Goal: Transaction & Acquisition: Purchase product/service

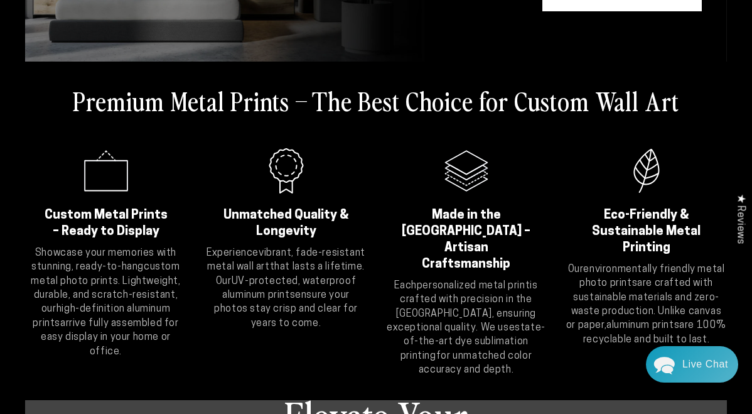
scroll to position [269, 0]
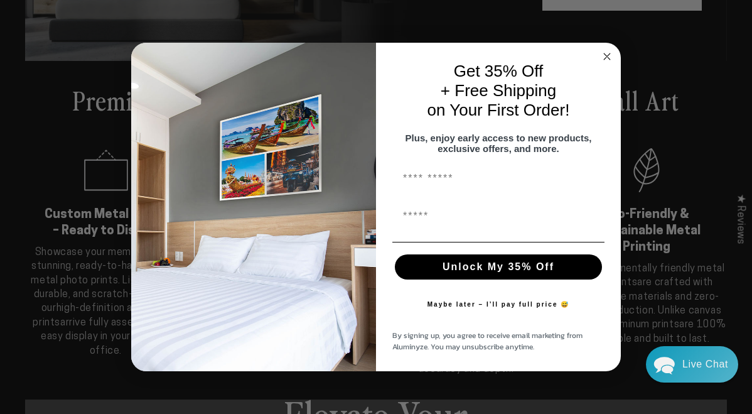
click at [607, 53] on circle "Close dialog" at bounding box center [607, 56] width 14 height 14
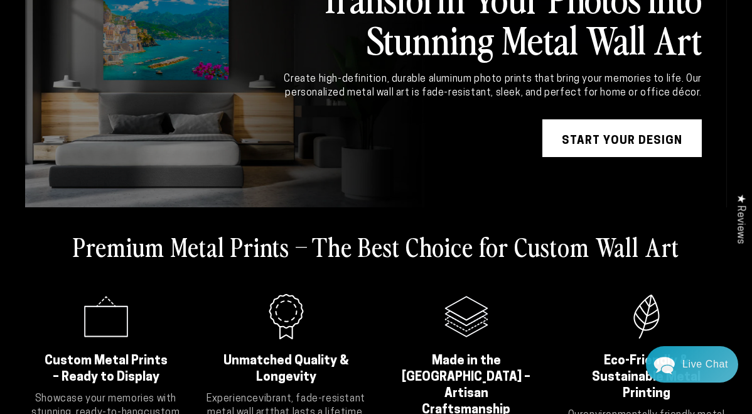
scroll to position [6, 0]
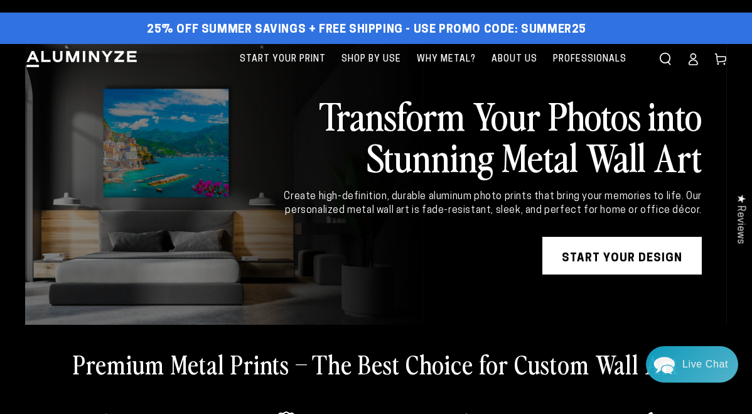
click at [615, 256] on link "START YOUR DESIGN" at bounding box center [621, 256] width 159 height 38
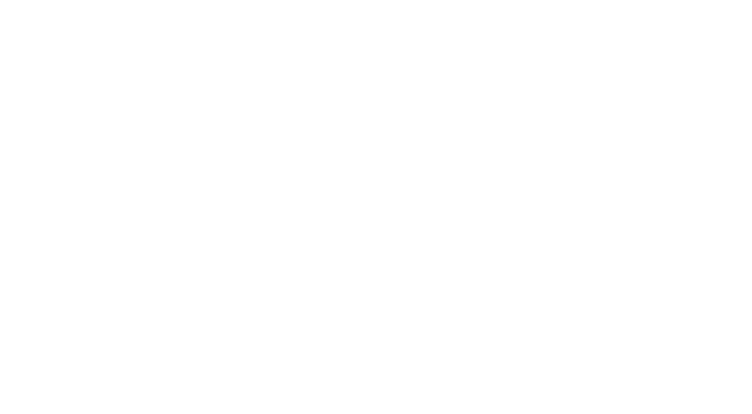
select select "**********"
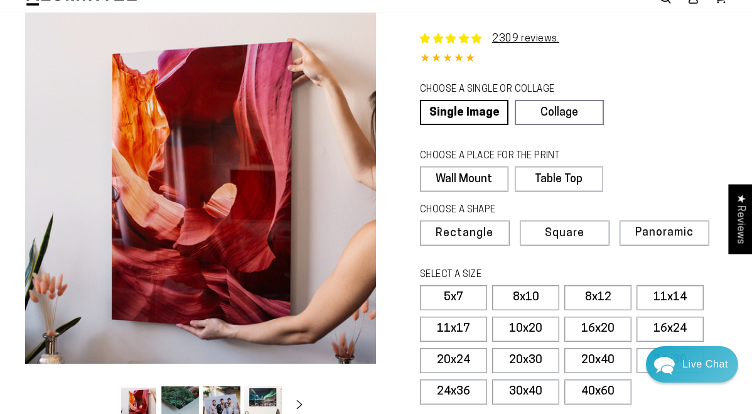
scroll to position [56, 0]
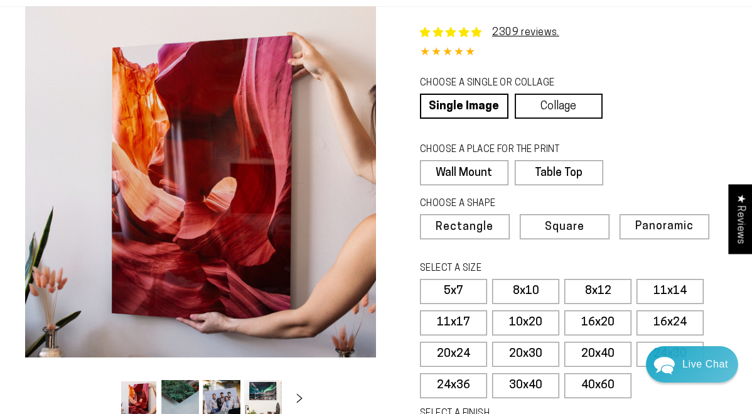
click at [554, 100] on link "Collage" at bounding box center [559, 106] width 88 height 25
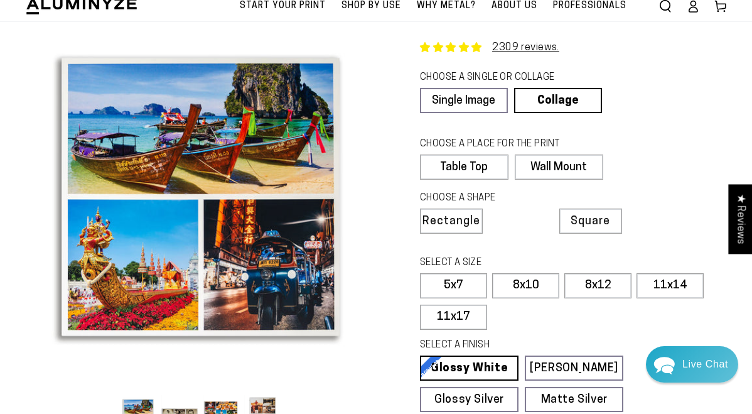
scroll to position [47, 0]
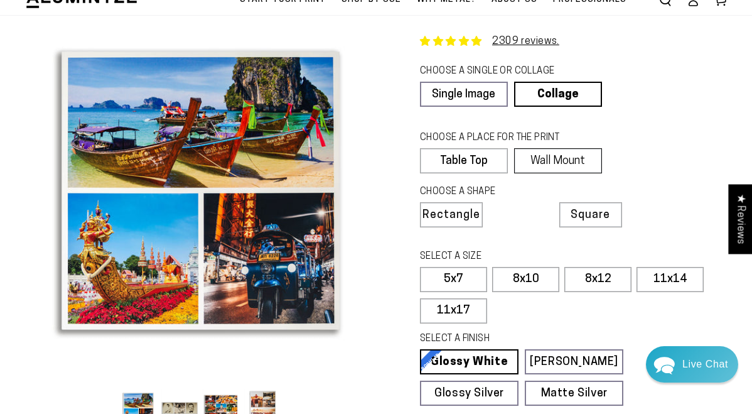
click at [551, 160] on label "Wall Mount" at bounding box center [558, 160] width 88 height 25
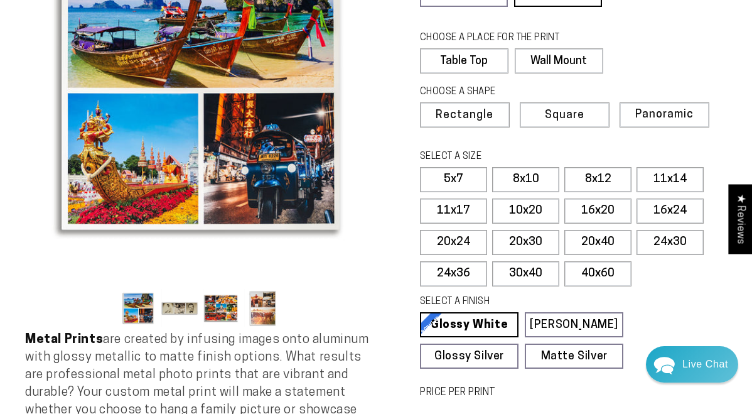
scroll to position [151, 0]
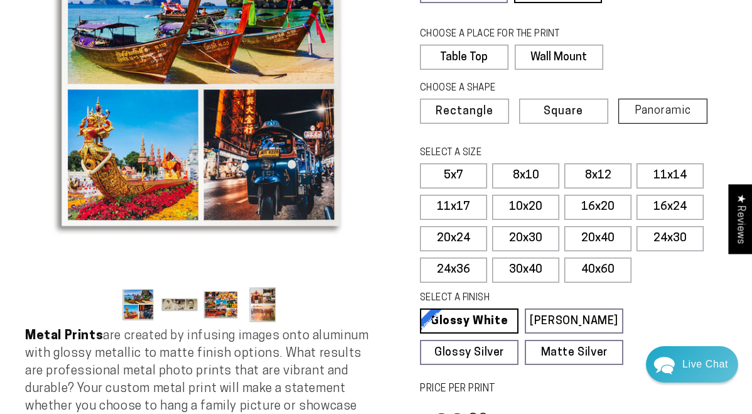
click at [660, 109] on span "Panoramic" at bounding box center [662, 111] width 56 height 12
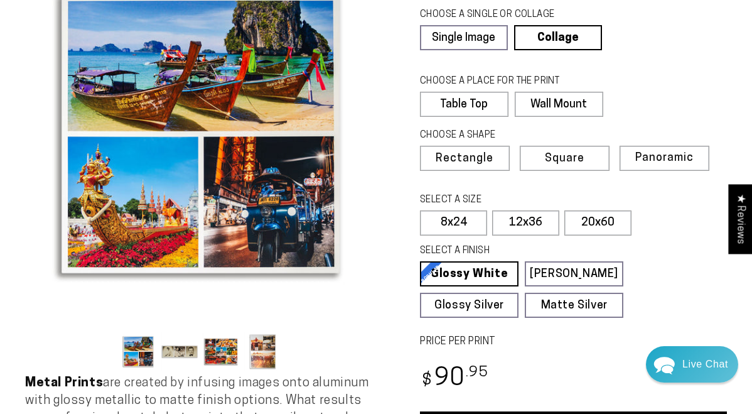
scroll to position [94, 0]
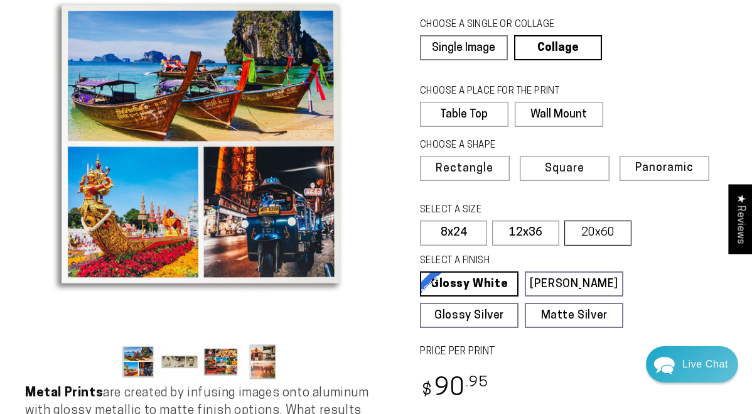
click at [606, 228] on label "20x60" at bounding box center [597, 232] width 67 height 25
click at [522, 233] on label "12x36" at bounding box center [525, 232] width 67 height 25
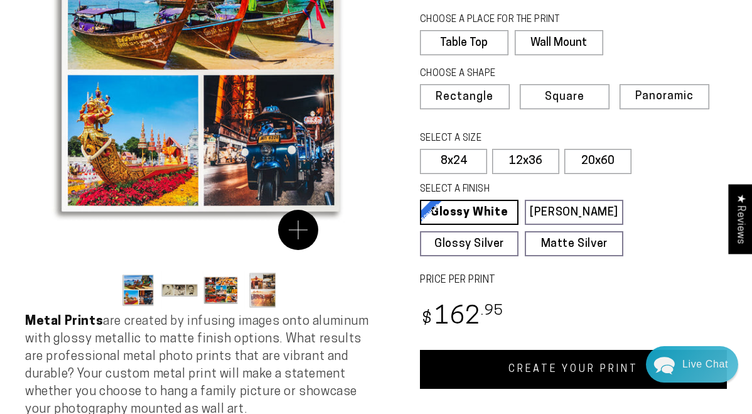
scroll to position [276, 0]
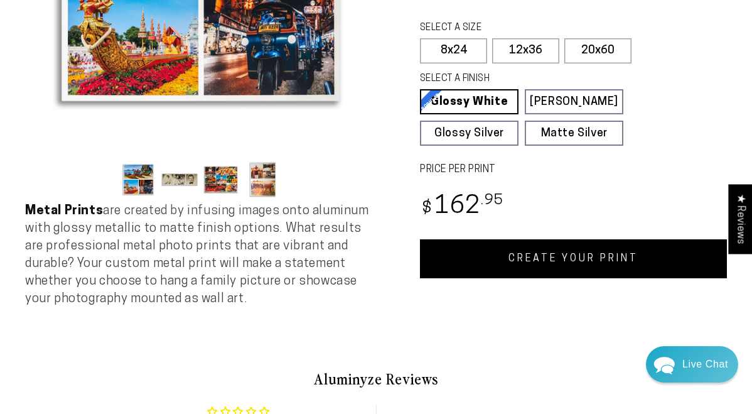
click at [175, 187] on button "Load image 2 in gallery view" at bounding box center [180, 179] width 38 height 38
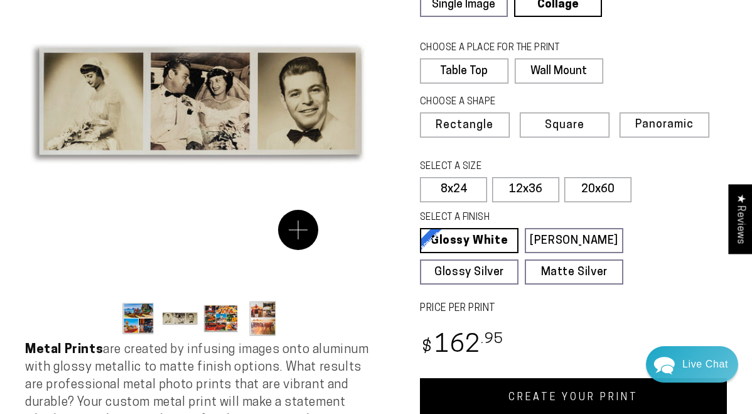
scroll to position [127, 0]
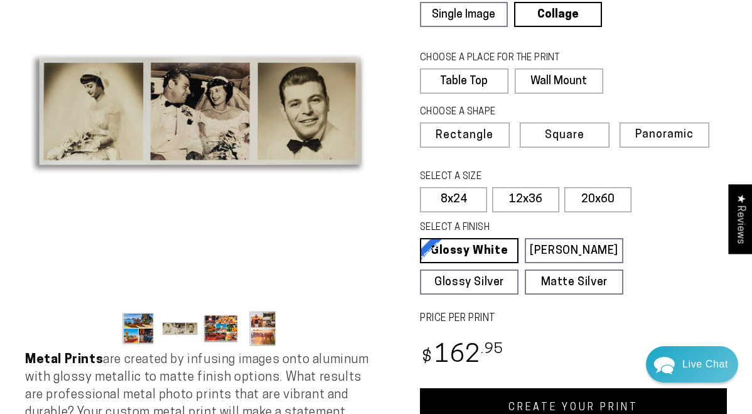
click at [228, 329] on button "Load image 3 in gallery view" at bounding box center [222, 328] width 38 height 38
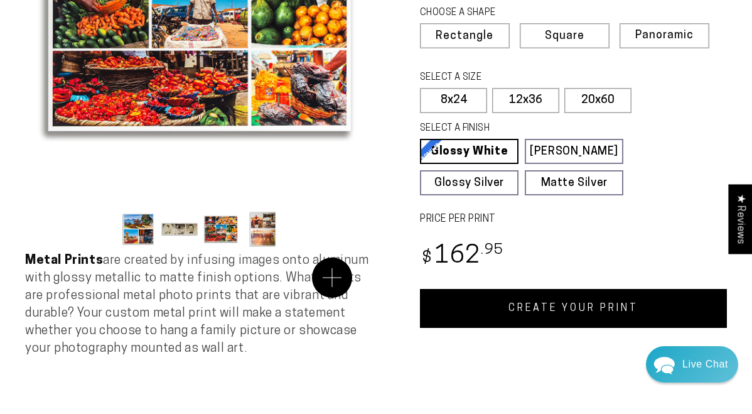
scroll to position [227, 0]
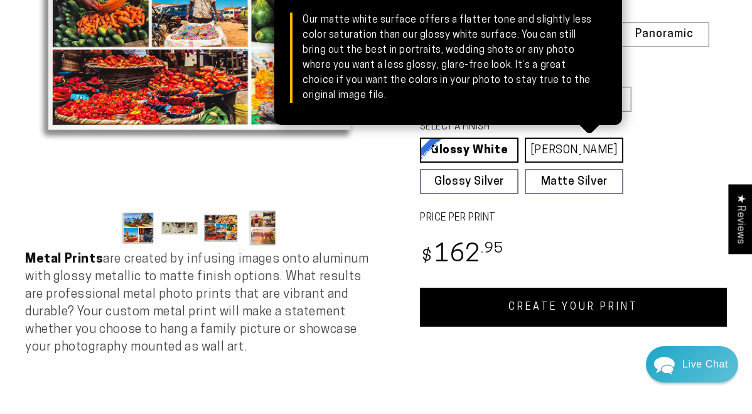
click at [587, 151] on link "[PERSON_NAME] Matte White Our matte white surface offers a flatter tone and sli…" at bounding box center [574, 149] width 99 height 25
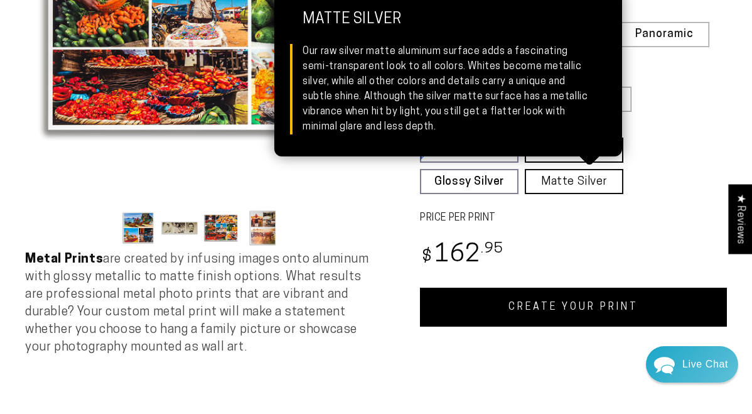
click at [561, 176] on link "Matte Silver Matte Silver Our raw silver matte aluminum surface adds a fascinat…" at bounding box center [574, 181] width 99 height 25
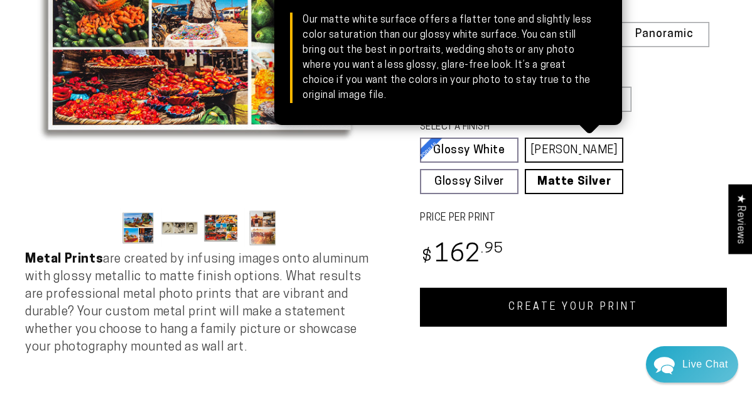
click at [557, 151] on link "[PERSON_NAME] Matte White Our matte white surface offers a flatter tone and sli…" at bounding box center [574, 149] width 99 height 25
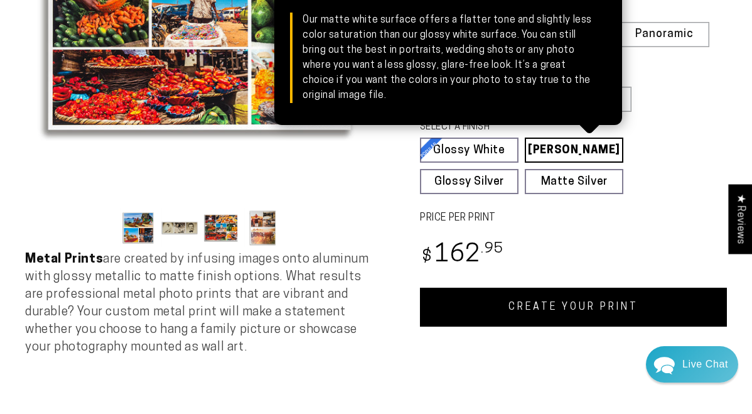
click at [567, 156] on link "[PERSON_NAME] Matte White Our matte white surface offers a flatter tone and sli…" at bounding box center [574, 149] width 99 height 25
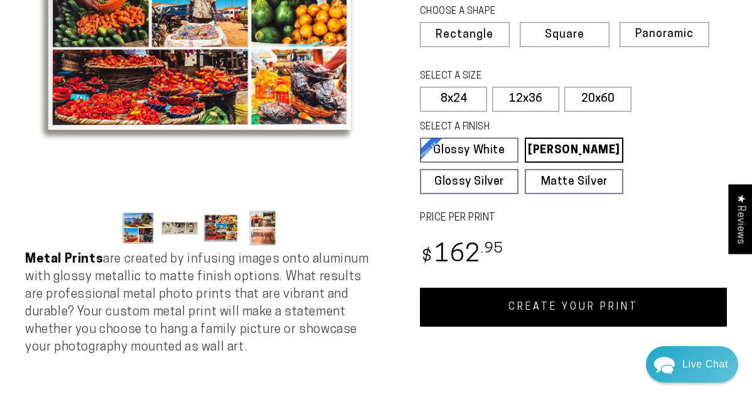
click at [722, 161] on div "SELECT A FINISH Learn more Glossy White Glossy White Our bright white glossy su…" at bounding box center [573, 160] width 307 height 85
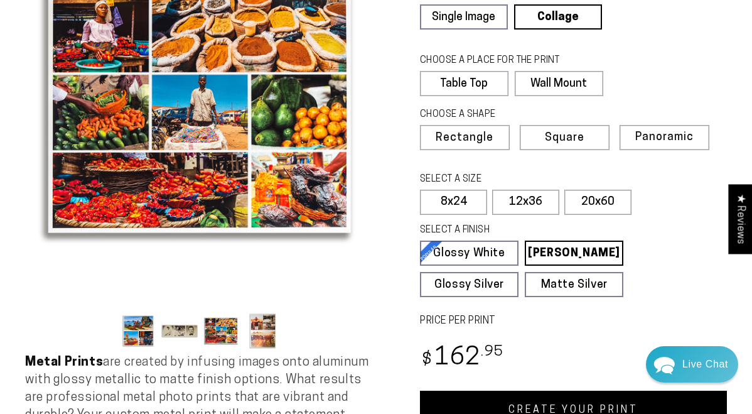
scroll to position [260, 0]
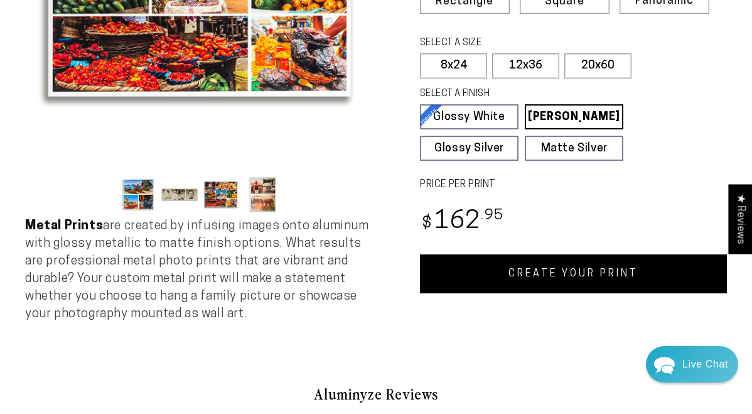
click at [559, 270] on link "CREATE YOUR PRINT" at bounding box center [573, 273] width 307 height 39
